Goal: Find specific page/section: Find specific page/section

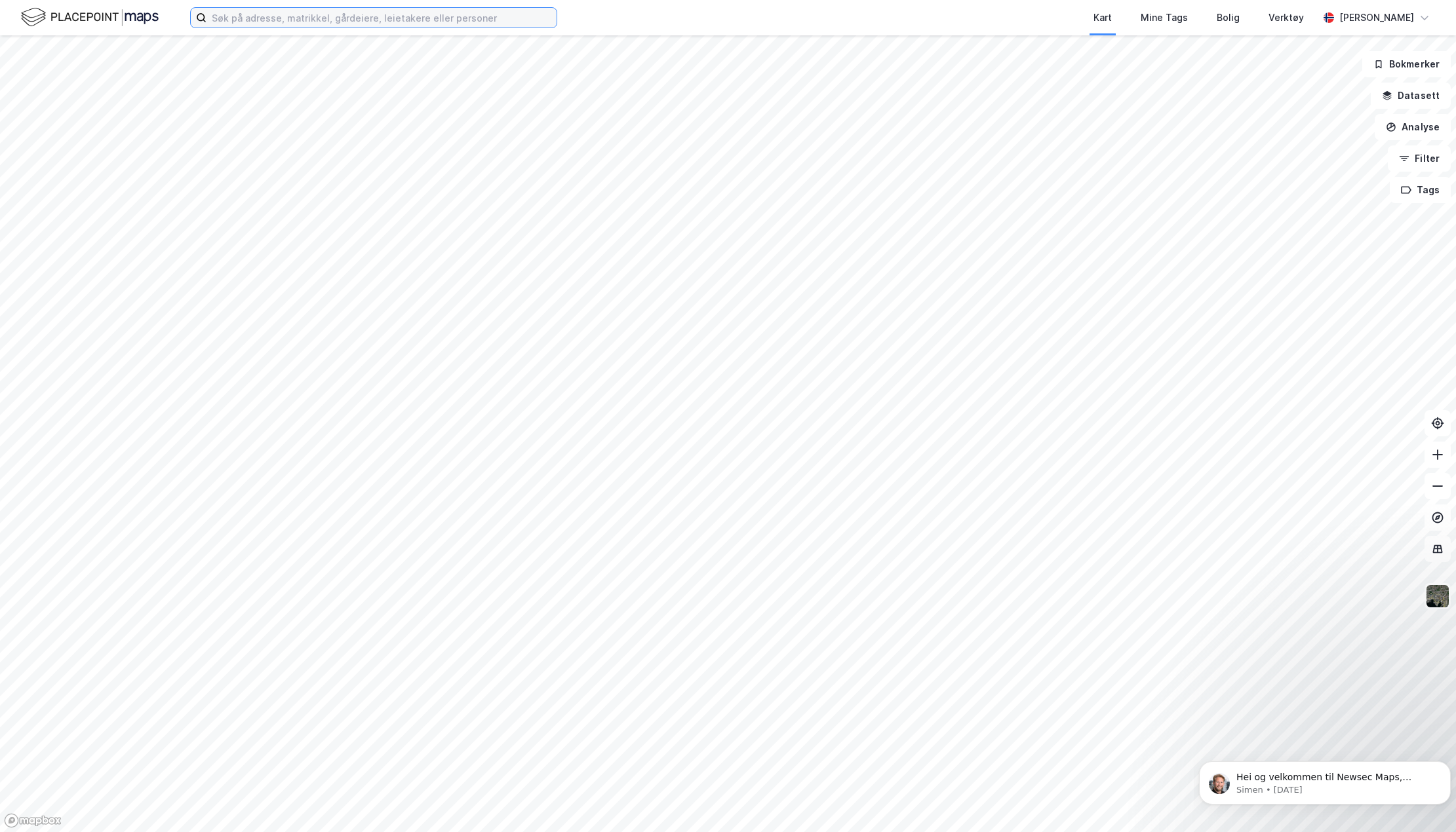
click at [249, 19] on input at bounding box center [381, 17] width 350 height 19
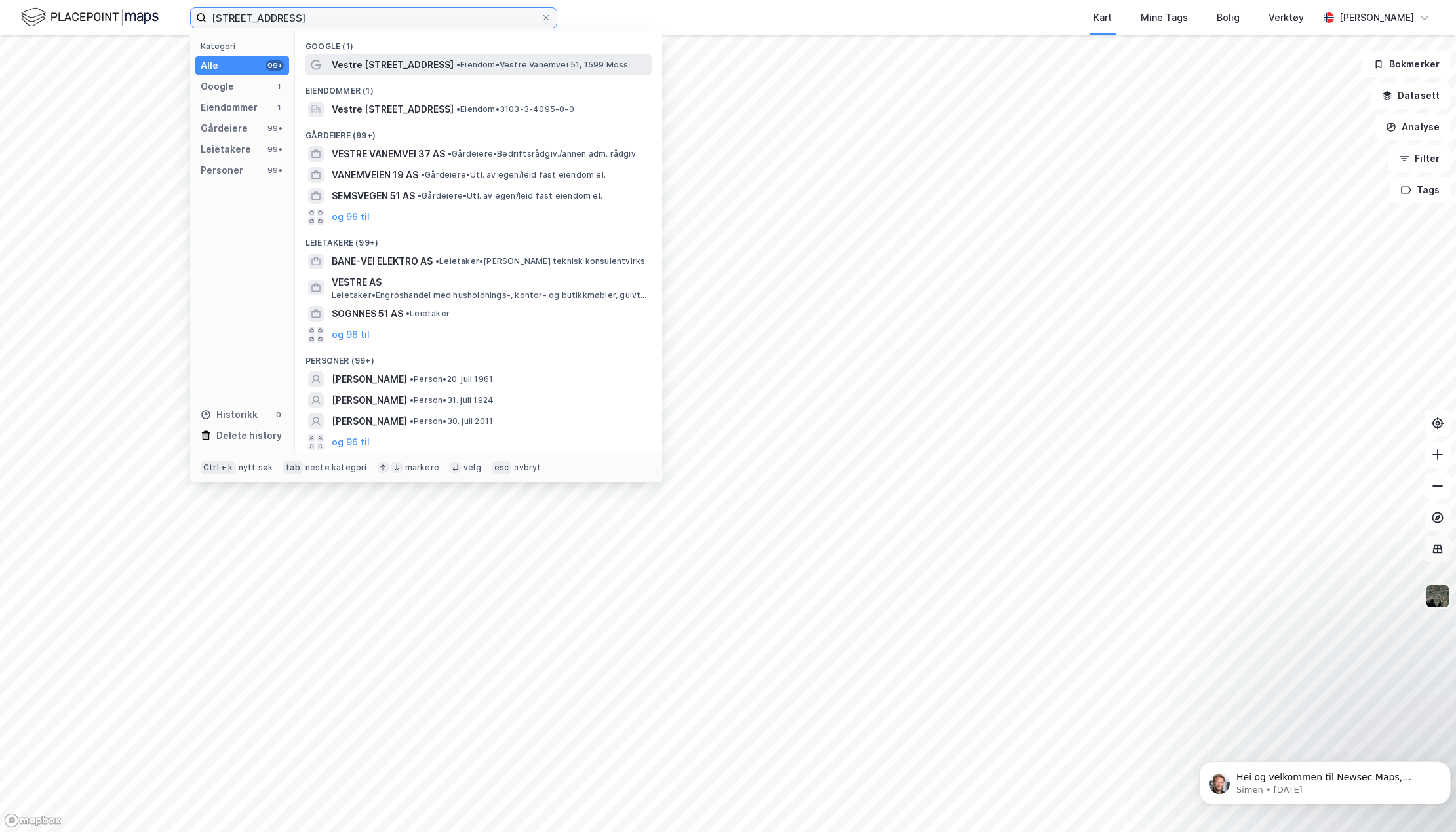
type input "[STREET_ADDRESS]"
click at [456, 59] on span "• Eiendom • Vestre [STREET_ADDRESS]" at bounding box center [542, 65] width 172 height 11
